Goal: Transaction & Acquisition: Purchase product/service

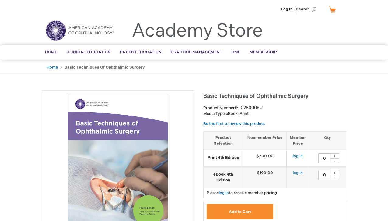
type input "0"
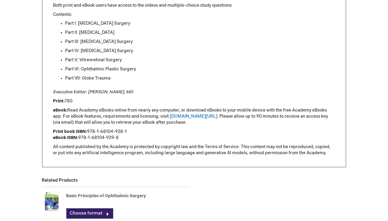
scroll to position [429, 0]
click at [191, 116] on link "[DOMAIN_NAME][URL]" at bounding box center [193, 116] width 47 height 5
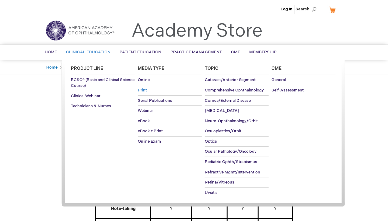
click at [147, 89] on link "Print" at bounding box center [170, 90] width 64 height 10
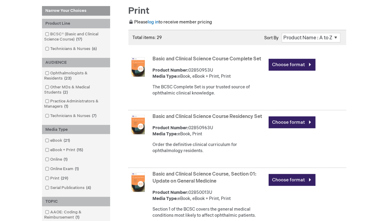
scroll to position [88, 0]
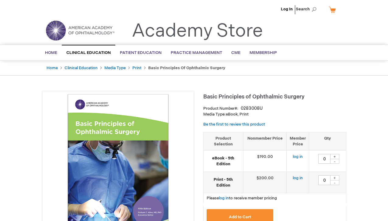
type input "0"
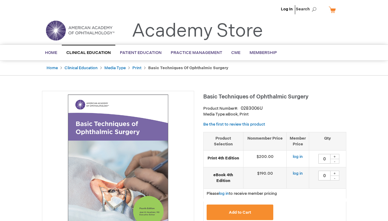
type input "0"
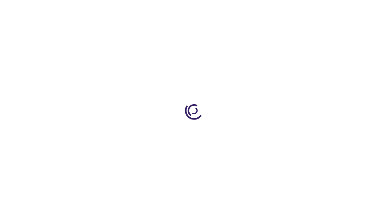
type input "0"
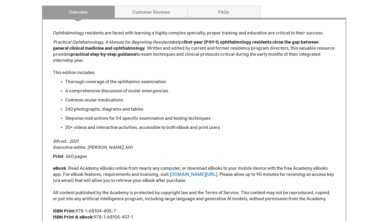
scroll to position [330, 0]
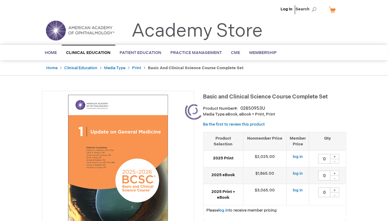
type input "0"
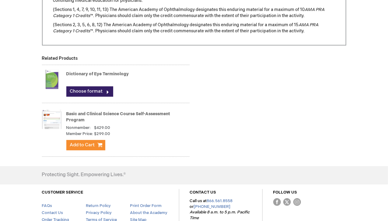
scroll to position [629, 0]
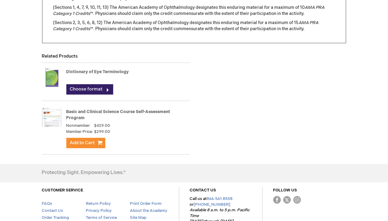
click at [100, 110] on link "Basic and Clinical Science Course Self-Assessment Program" at bounding box center [118, 114] width 104 height 11
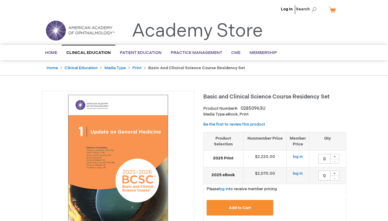
type input "0"
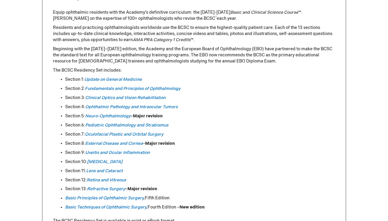
scroll to position [283, 0]
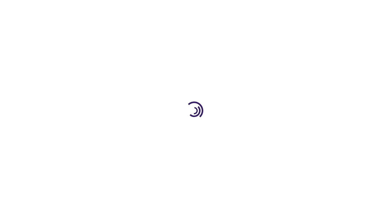
type input "1"
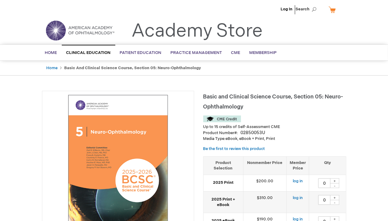
type input "0"
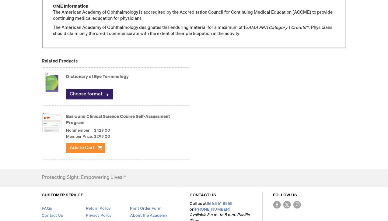
scroll to position [660, 0]
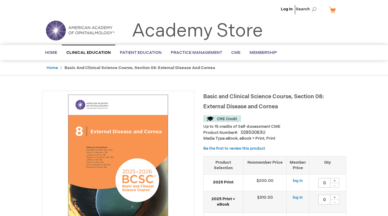
type input "0"
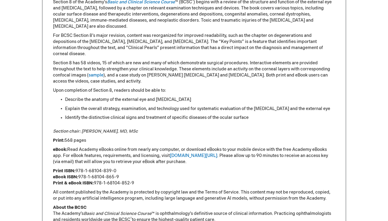
scroll to position [335, 0]
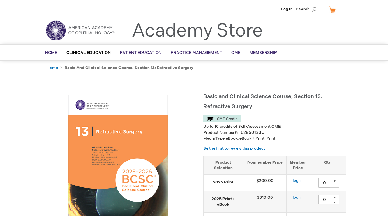
type input "0"
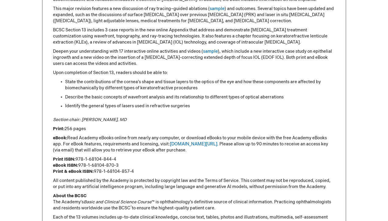
scroll to position [349, 0]
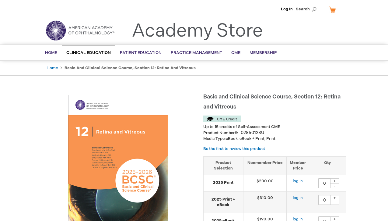
type input "0"
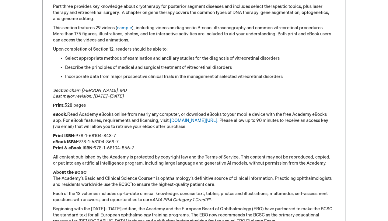
scroll to position [357, 0]
